Goal: Information Seeking & Learning: Learn about a topic

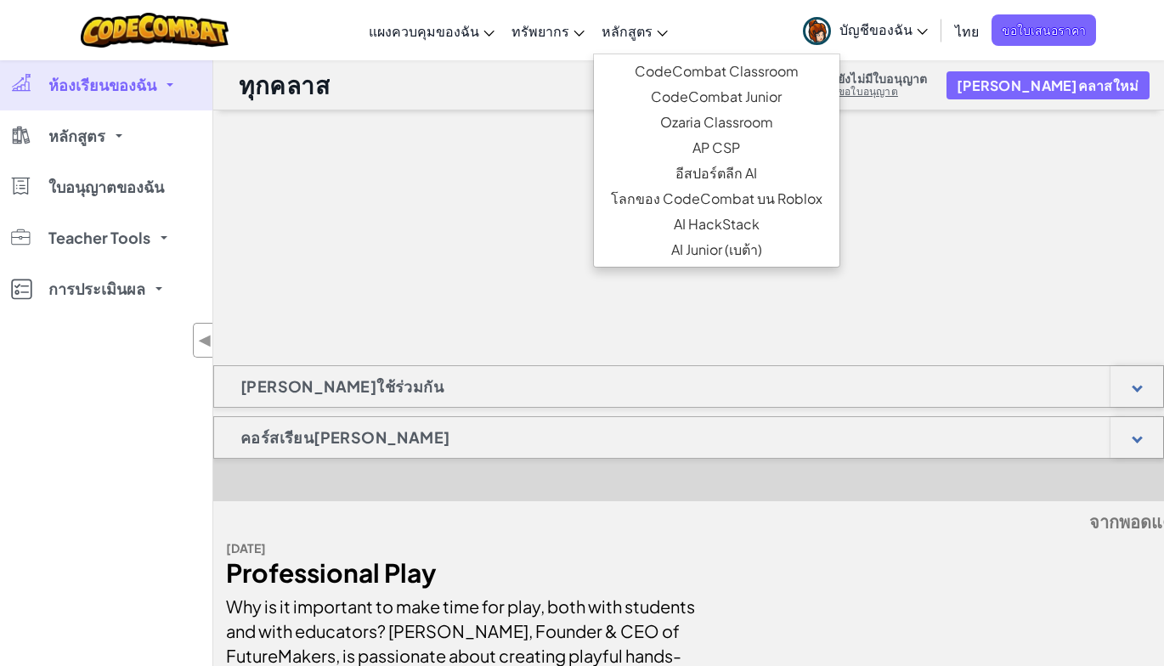
click at [601, 31] on link "หลักสูตร" at bounding box center [634, 31] width 83 height 46
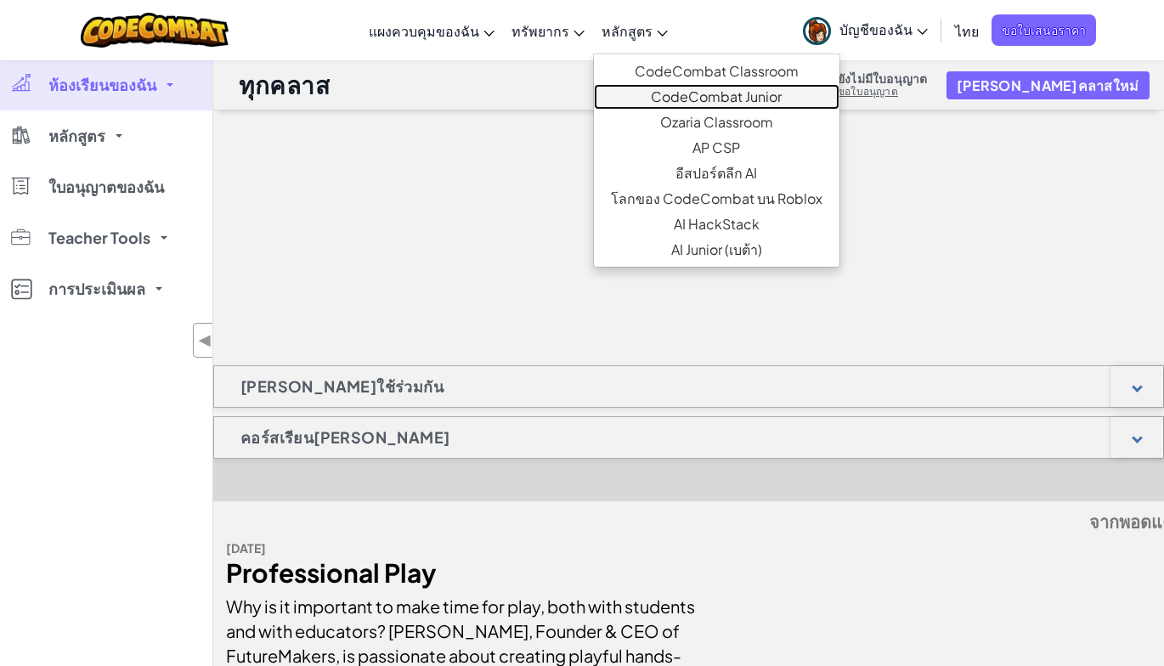
click at [708, 86] on link "CodeCombat Junior" at bounding box center [717, 96] width 246 height 25
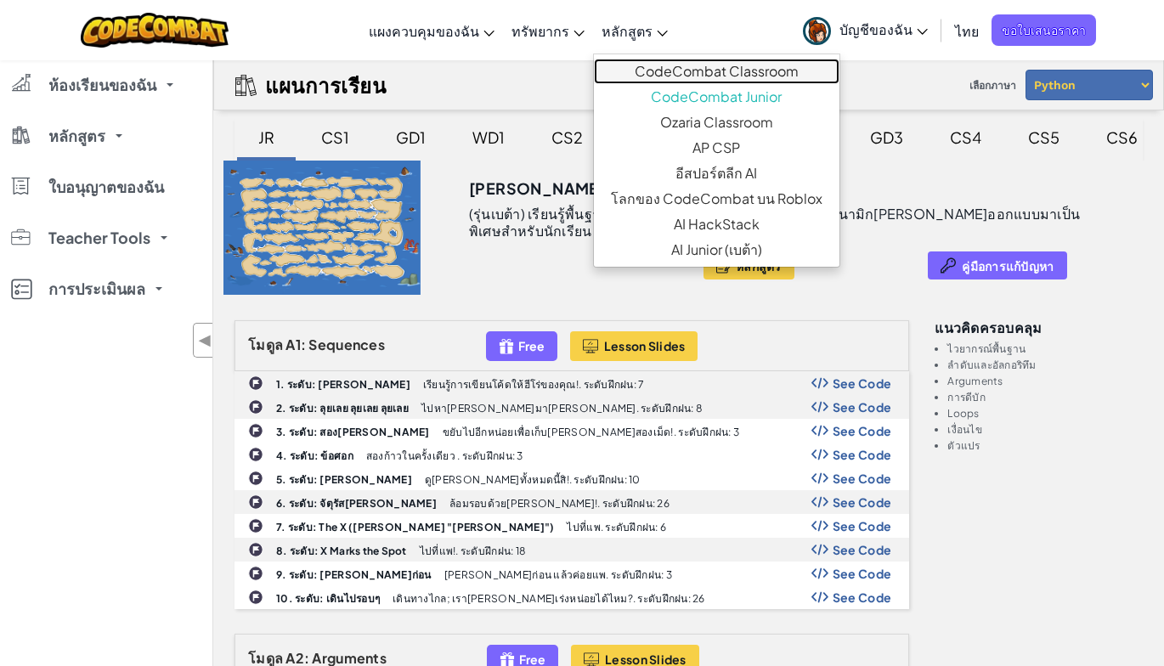
click at [768, 71] on link "CodeCombat Classroom" at bounding box center [717, 71] width 246 height 25
click at [748, 76] on link "CodeCombat Classroom" at bounding box center [717, 71] width 246 height 25
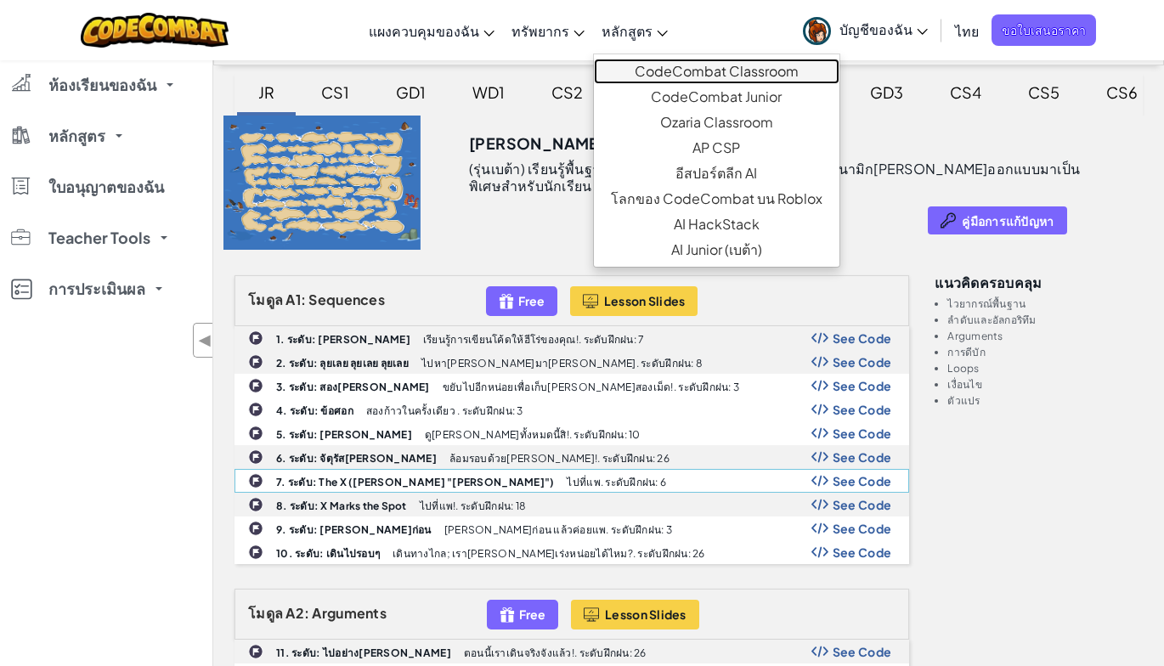
scroll to position [85, 0]
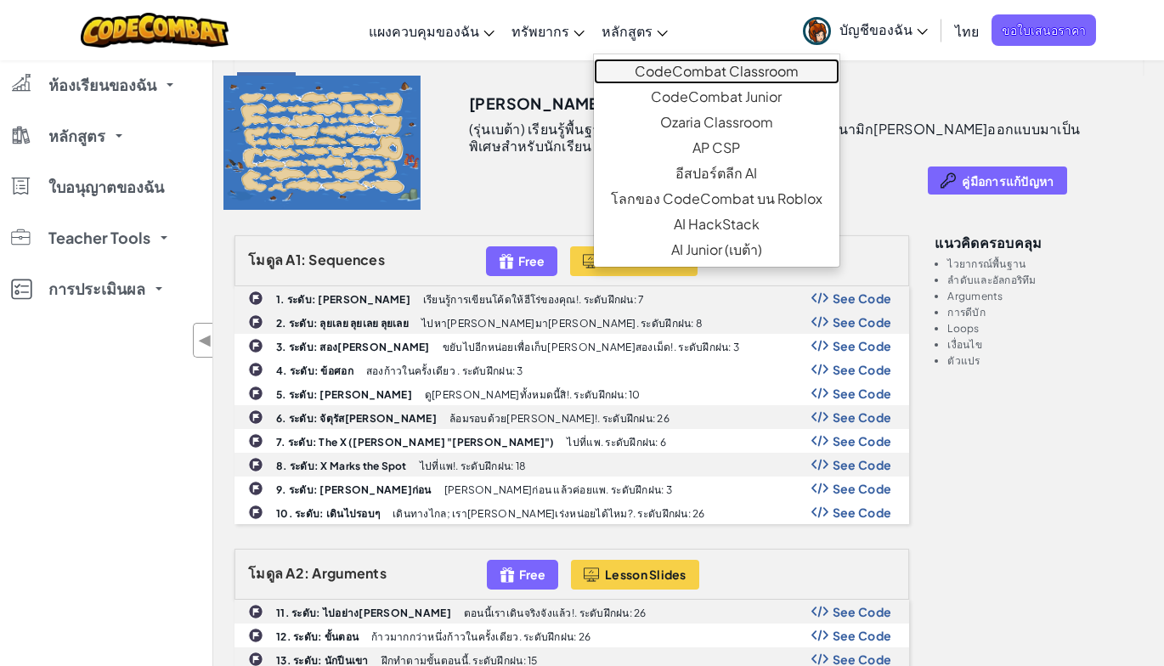
click at [720, 71] on link "CodeCombat Classroom" at bounding box center [717, 71] width 246 height 25
click at [663, 23] on link "หลักสูตร" at bounding box center [634, 31] width 83 height 46
click at [658, 31] on icon at bounding box center [663, 34] width 10 height 6
click at [627, 22] on span "หลักสูตร" at bounding box center [626, 31] width 51 height 18
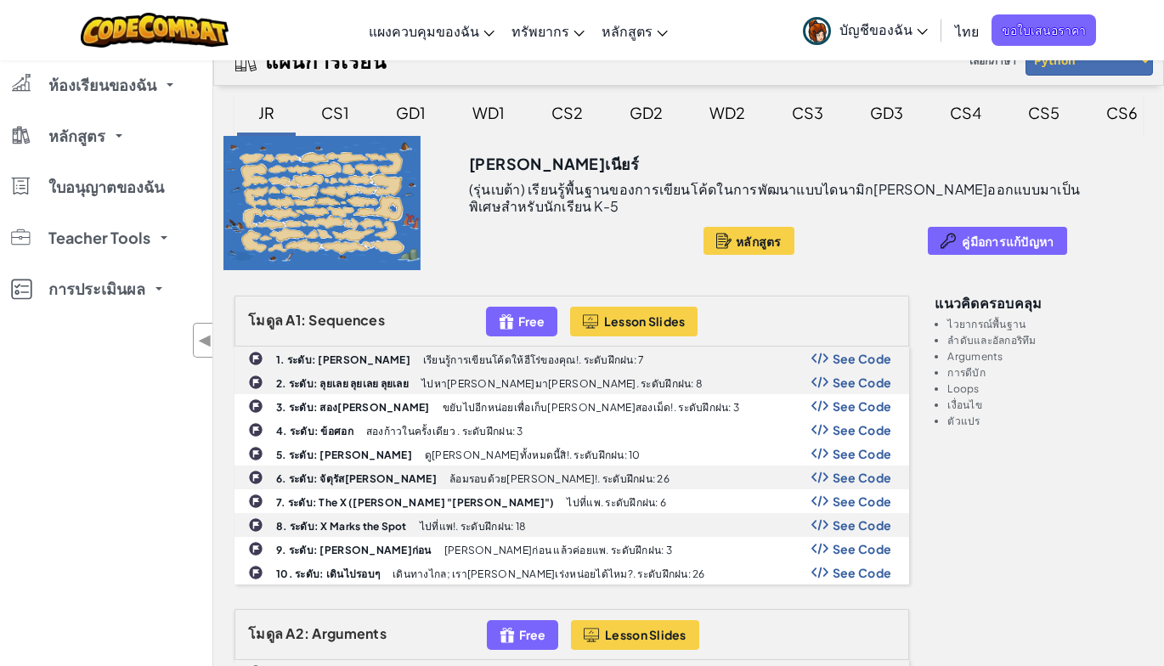
scroll to position [0, 0]
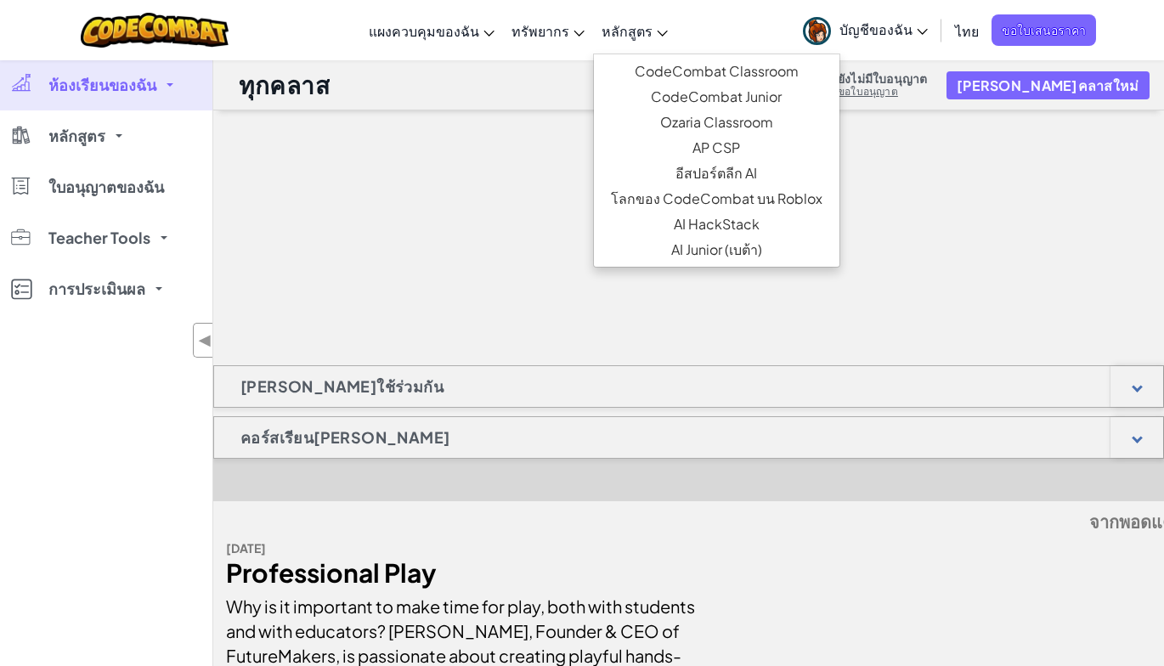
click at [647, 28] on span "หลักสูตร" at bounding box center [626, 31] width 51 height 18
click at [725, 75] on link "CodeCombat Classroom" at bounding box center [717, 71] width 246 height 25
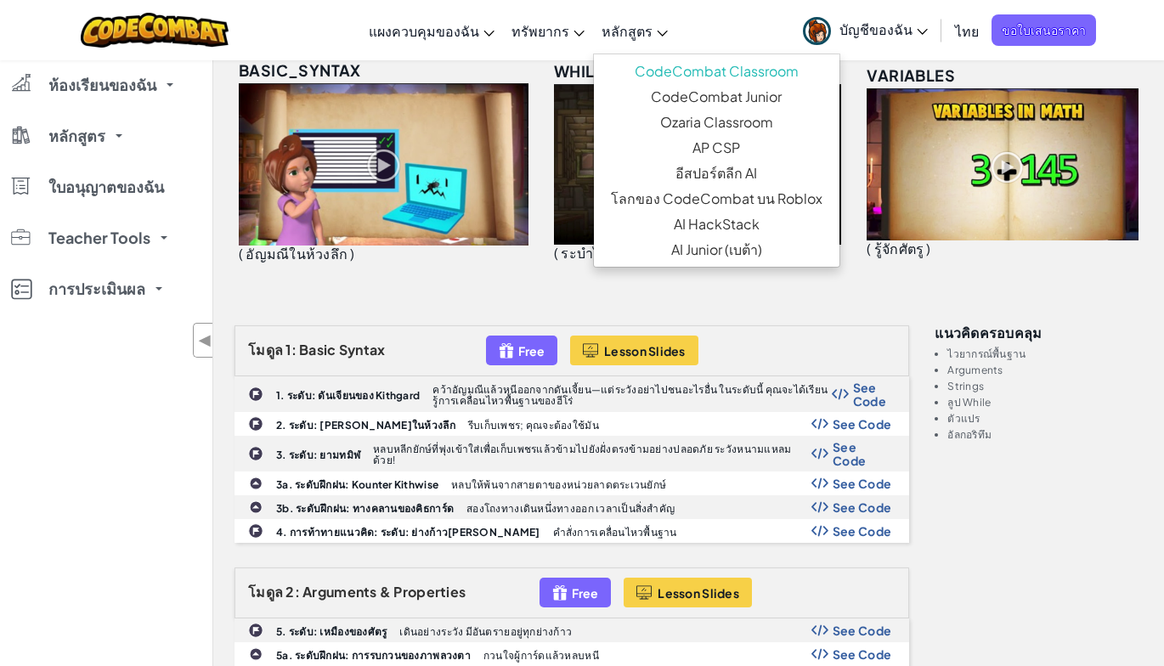
scroll to position [255, 0]
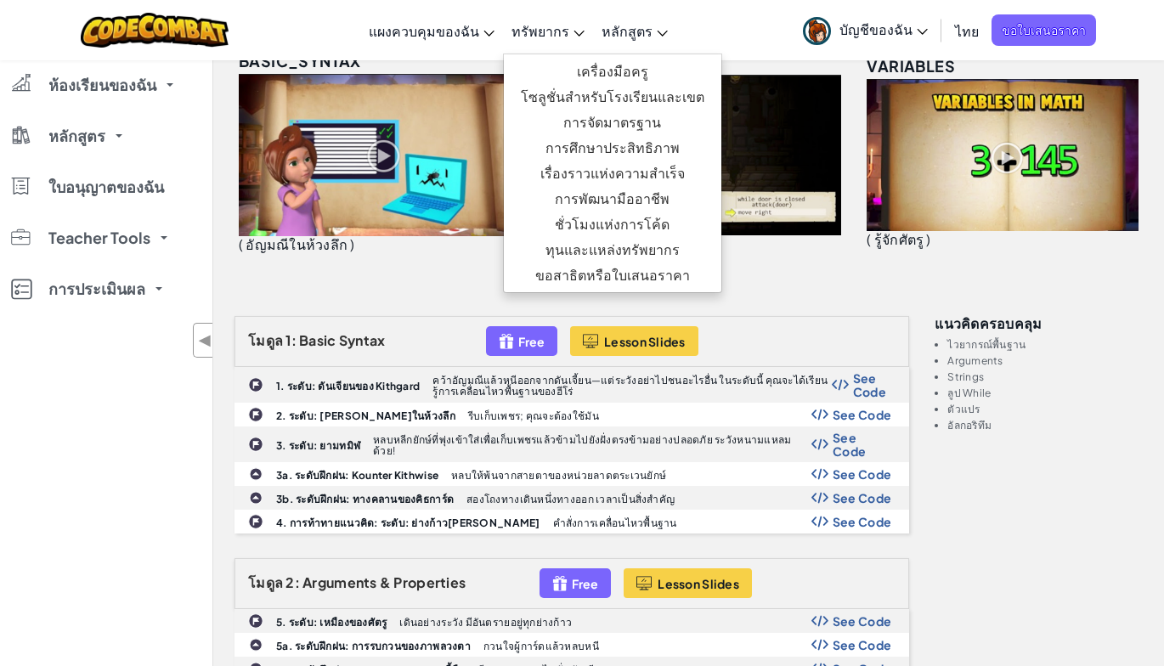
click at [554, 27] on span "ทรัพยากร" at bounding box center [540, 31] width 58 height 18
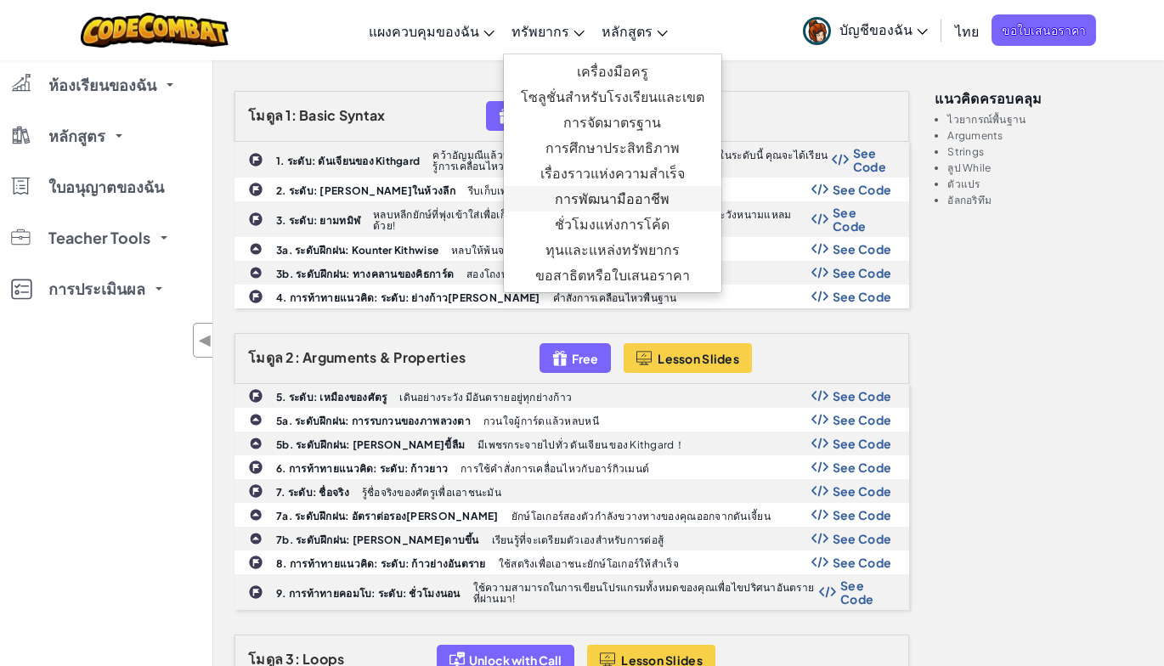
scroll to position [510, 0]
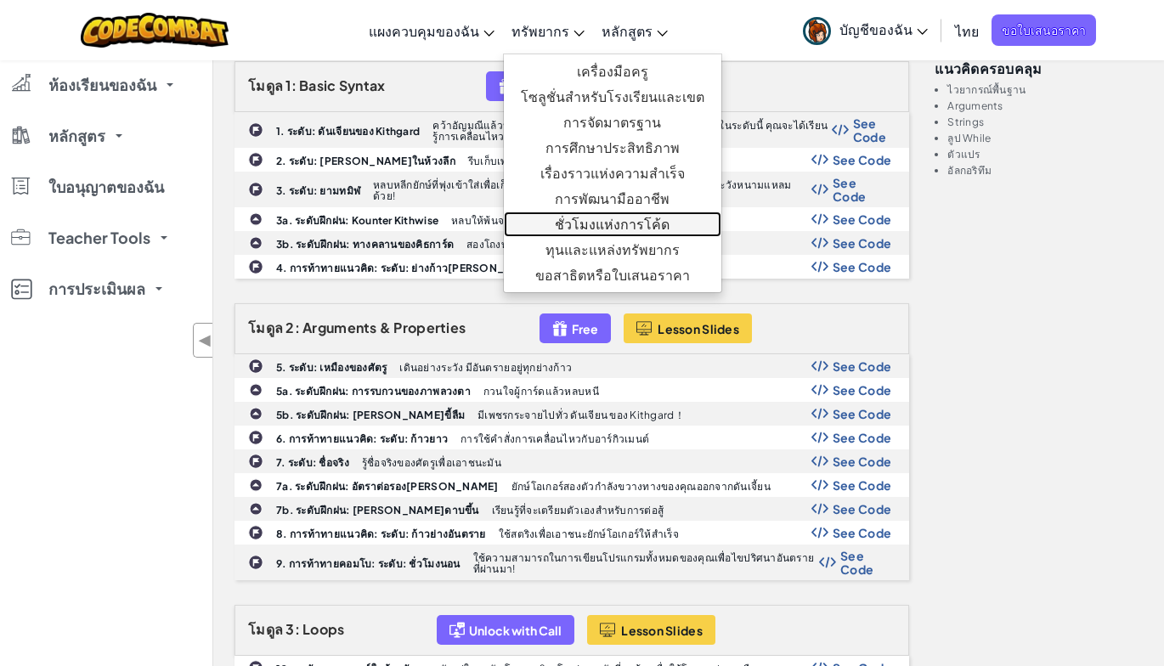
click at [584, 217] on link "ชั่วโมงแห่งการโค้ด" at bounding box center [612, 224] width 217 height 25
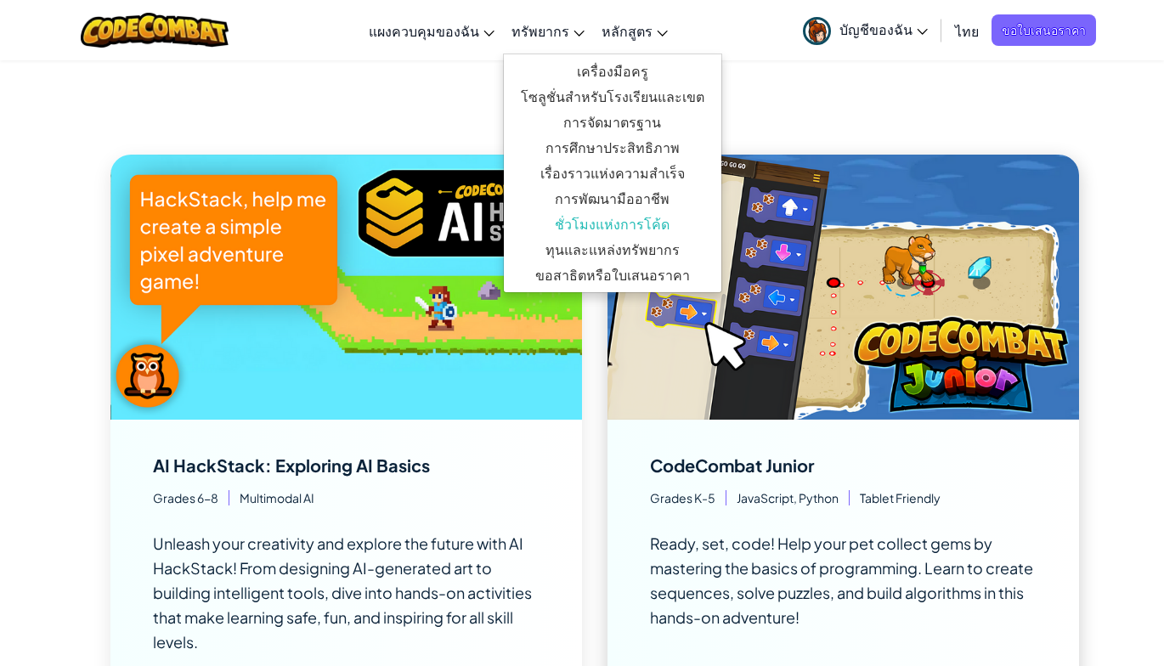
scroll to position [170, 0]
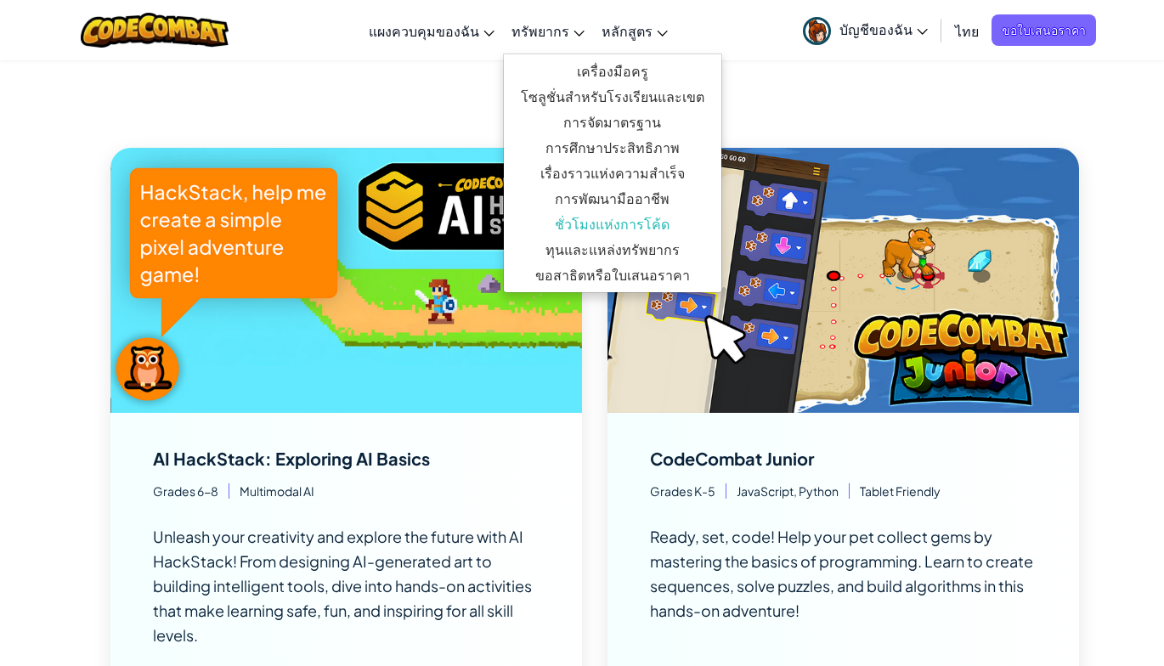
click at [792, 97] on h2 "Latest Activities" at bounding box center [594, 96] width 968 height 36
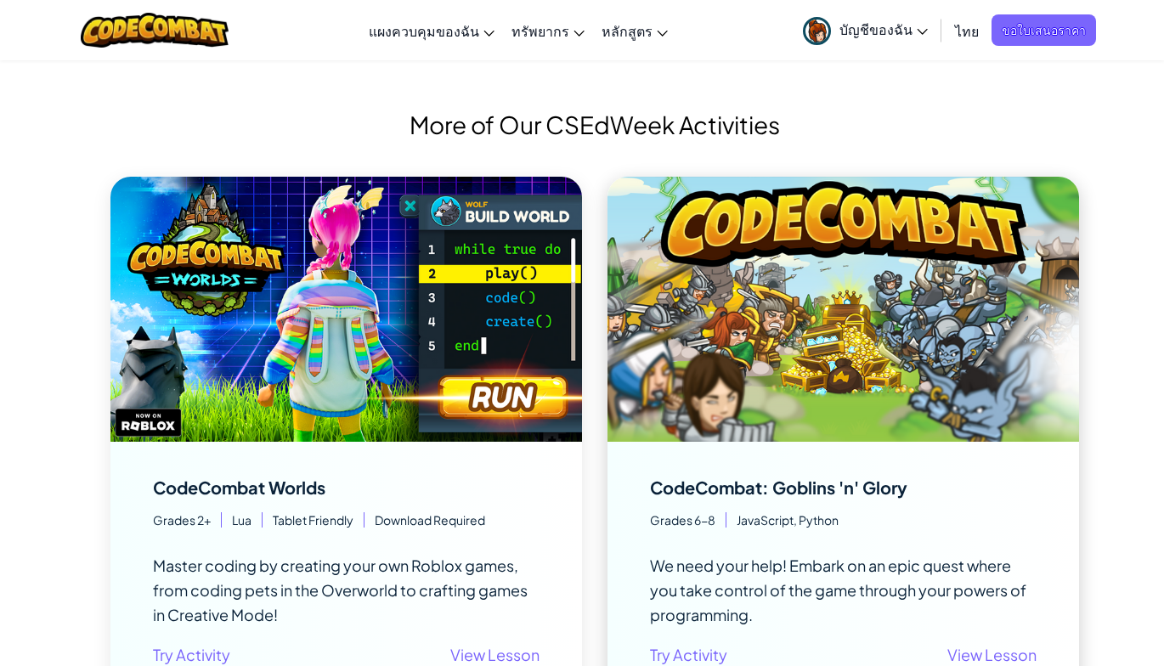
scroll to position [1104, 0]
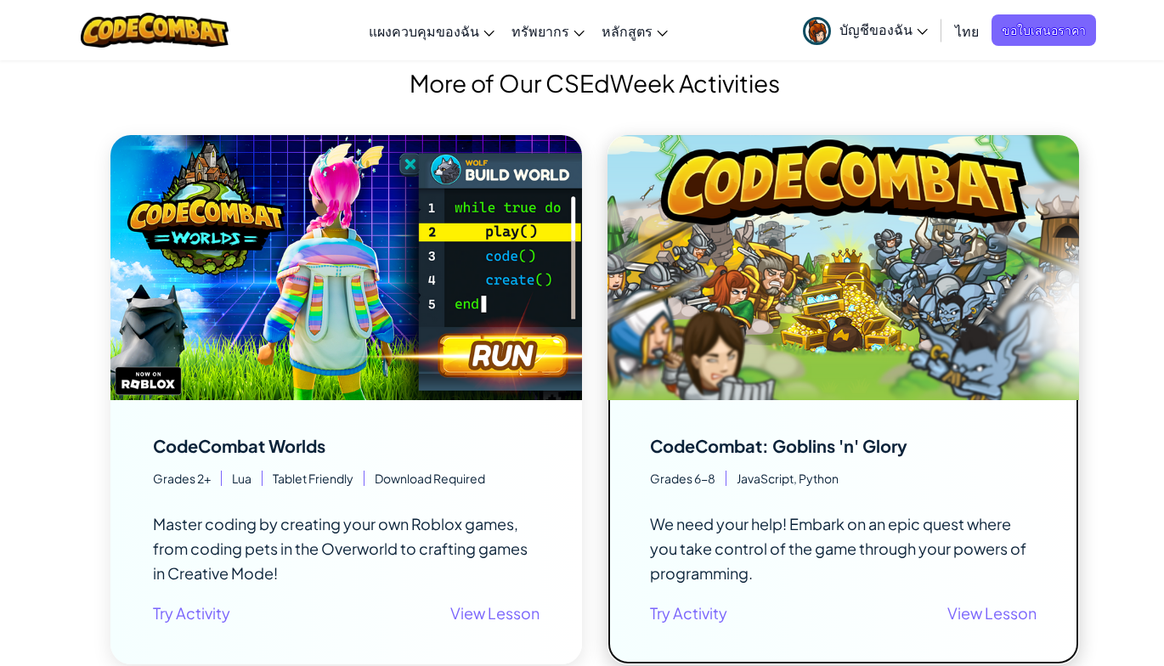
click at [878, 235] on img at bounding box center [842, 267] width 471 height 265
